Goal: Obtain resource: Obtain resource

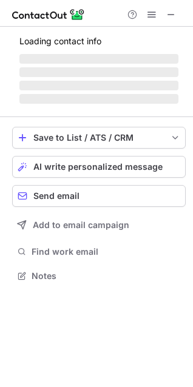
scroll to position [267, 193]
click at [167, 13] on span at bounding box center [171, 15] width 10 height 10
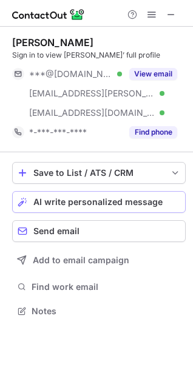
click at [153, 74] on button "View email" at bounding box center [153, 74] width 48 height 12
